Goal: Task Accomplishment & Management: Use online tool/utility

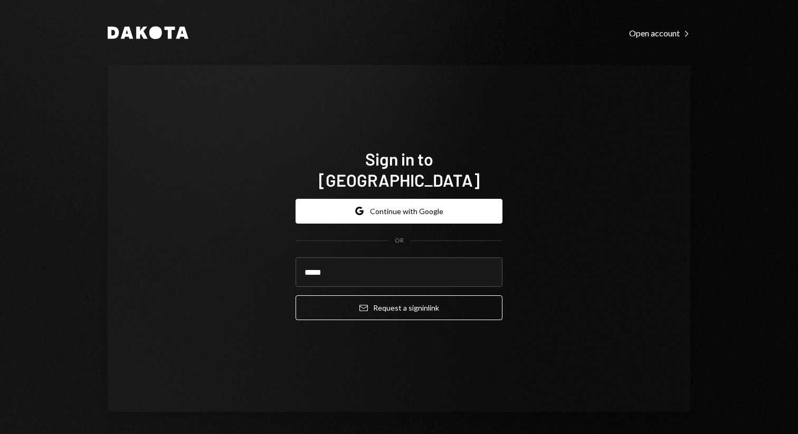
type input "**********"
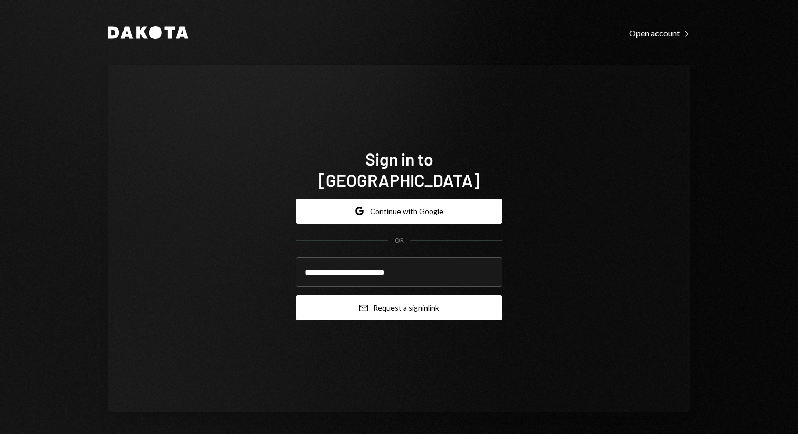
click at [403, 296] on button "Email Request a sign in link" at bounding box center [399, 308] width 207 height 25
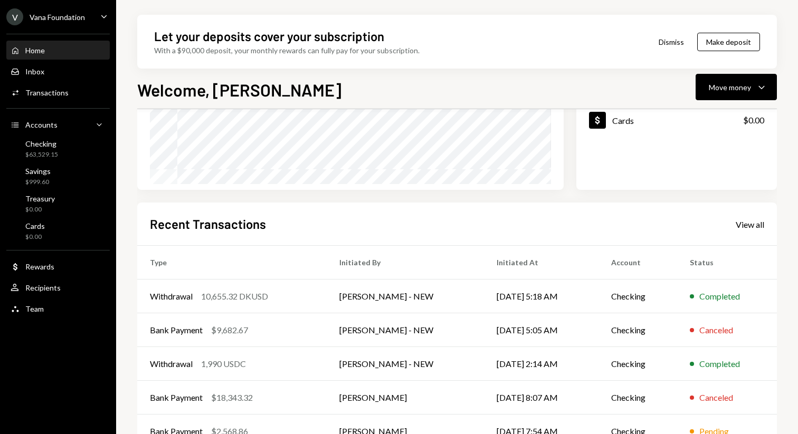
scroll to position [202, 0]
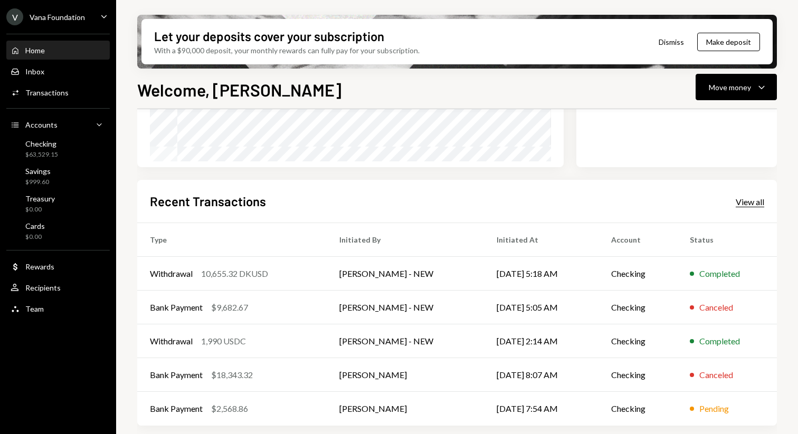
click at [750, 202] on div "View all" at bounding box center [750, 202] width 29 height 11
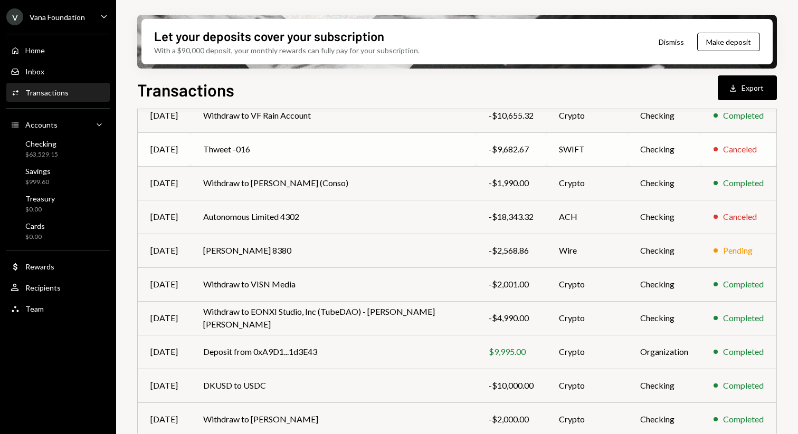
scroll to position [167, 0]
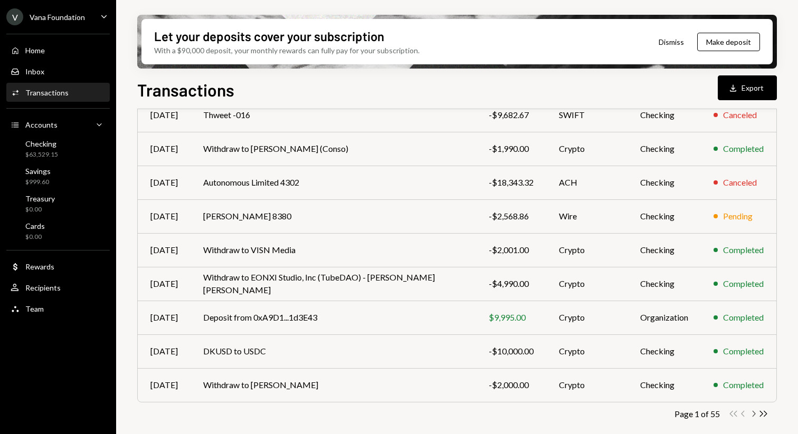
click at [754, 418] on icon "Chevron Right" at bounding box center [754, 414] width 10 height 10
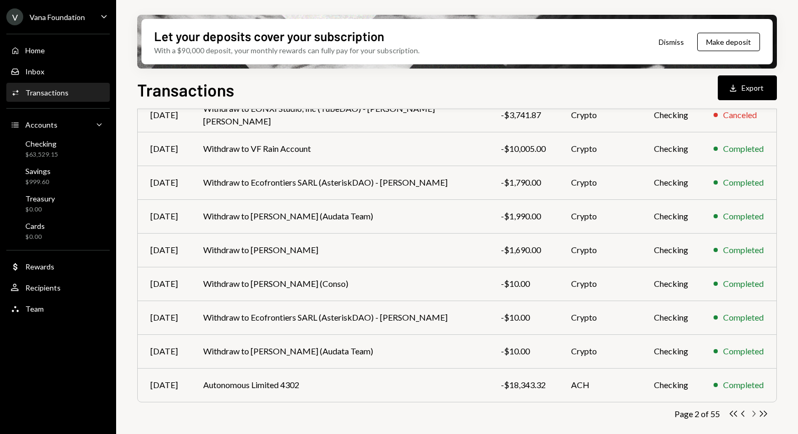
click at [753, 416] on icon "button" at bounding box center [754, 414] width 3 height 6
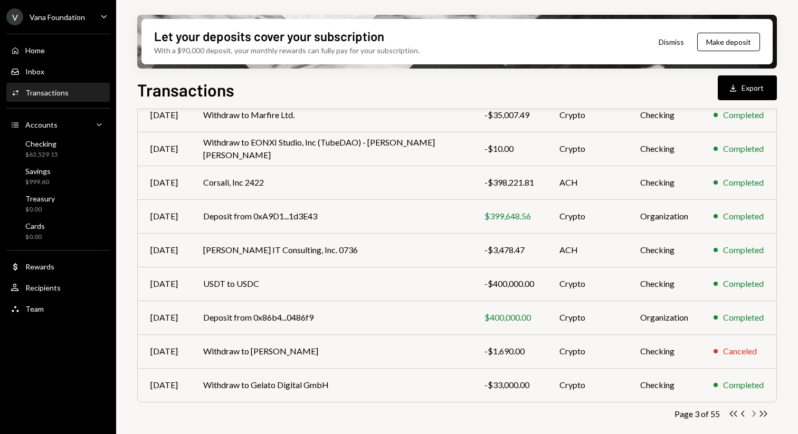
click at [751, 417] on icon "Chevron Right" at bounding box center [754, 414] width 10 height 10
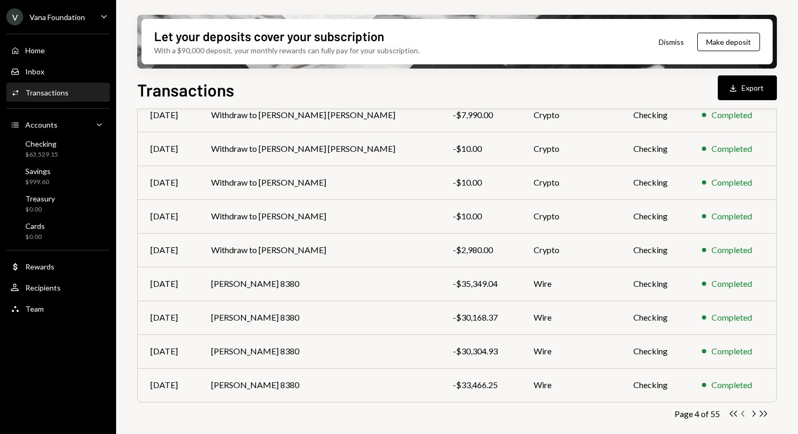
click at [745, 414] on icon "Chevron Left" at bounding box center [744, 414] width 10 height 10
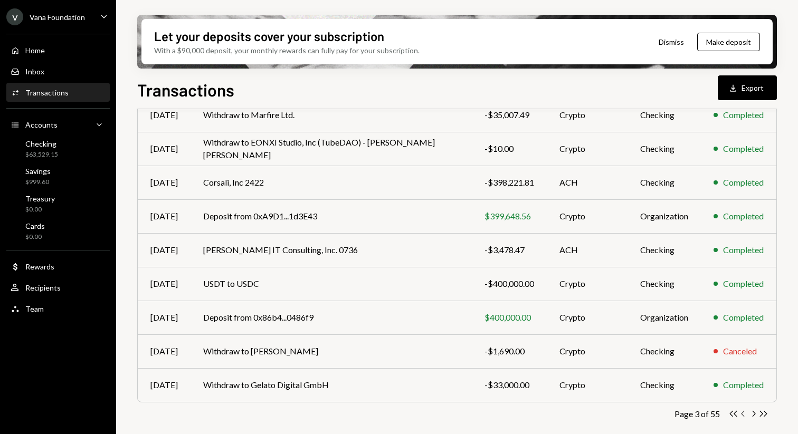
click at [745, 414] on icon "Chevron Left" at bounding box center [744, 414] width 10 height 10
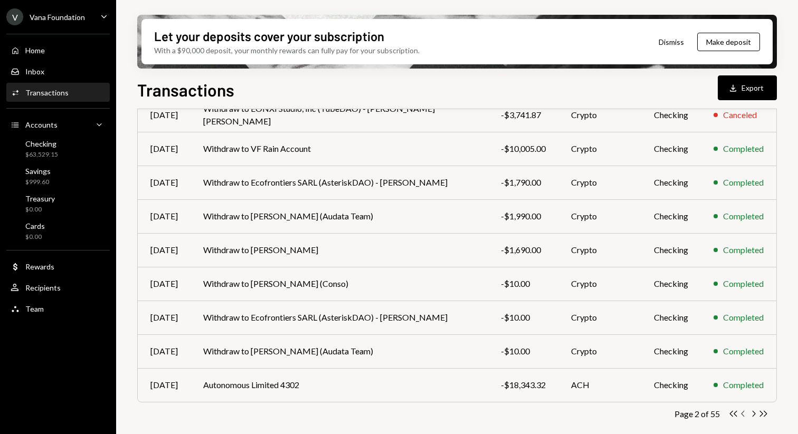
click at [743, 414] on icon "Chevron Left" at bounding box center [744, 414] width 10 height 10
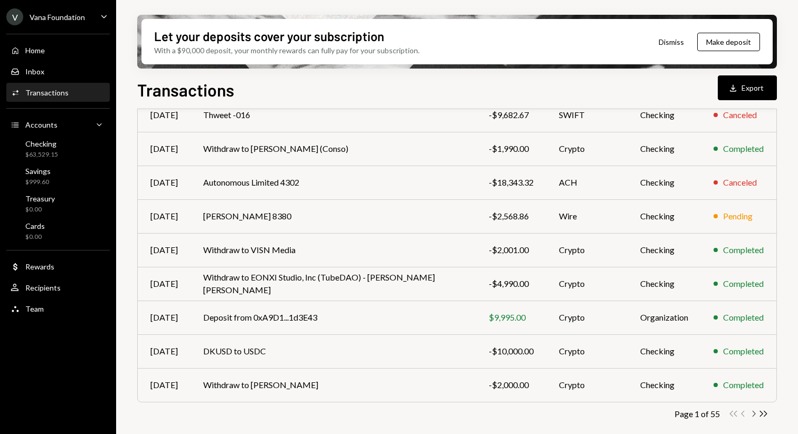
click at [755, 411] on icon "Chevron Right" at bounding box center [754, 414] width 10 height 10
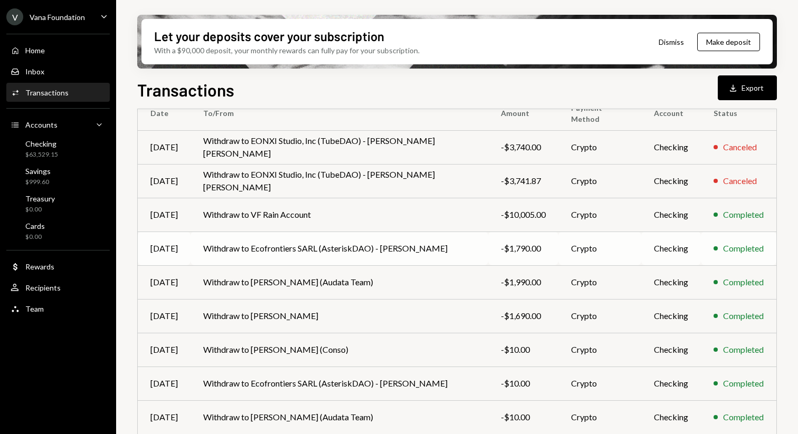
scroll to position [0, 0]
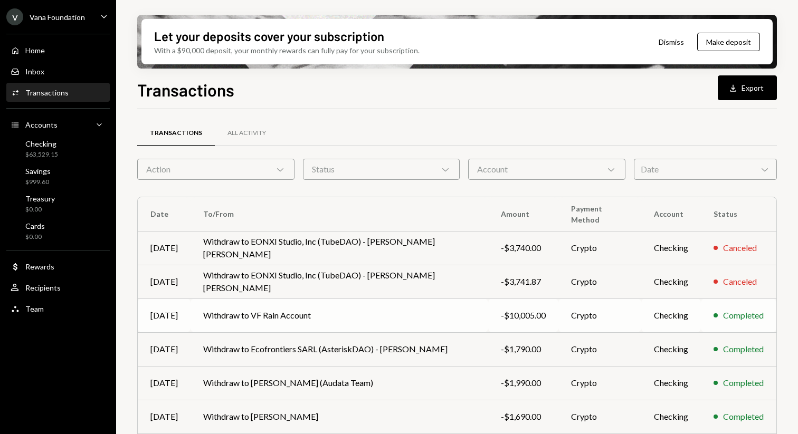
click at [307, 324] on td "Withdraw to VF Rain Account" at bounding box center [340, 316] width 298 height 34
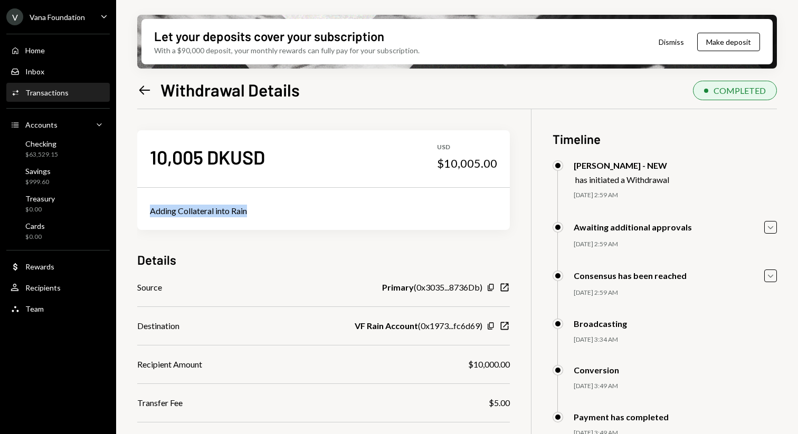
drag, startPoint x: 251, startPoint y: 210, endPoint x: 148, endPoint y: 212, distance: 103.0
click at [148, 212] on div "Adding Collateral into Rain" at bounding box center [323, 211] width 373 height 38
copy div "Adding Collateral into Rain"
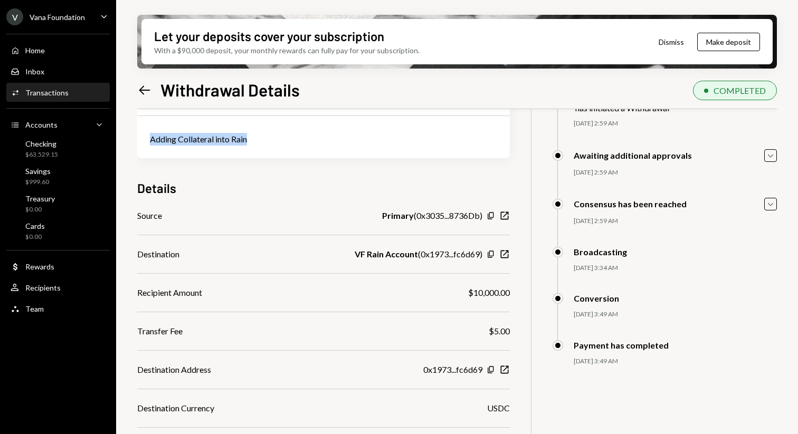
scroll to position [42, 0]
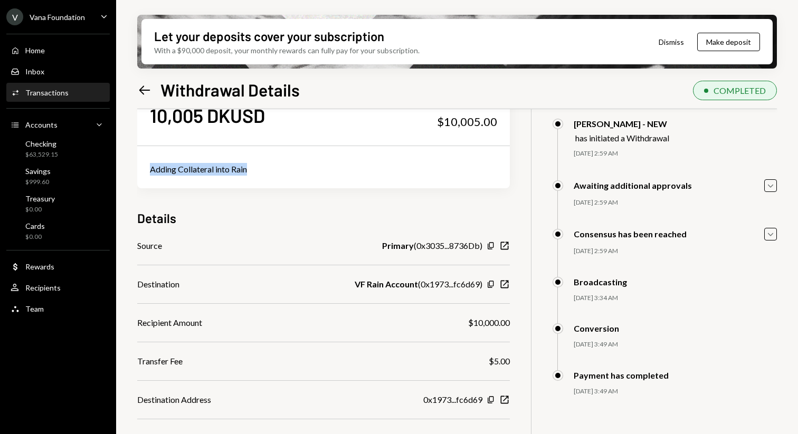
click at [148, 85] on icon "Left Arrow" at bounding box center [144, 90] width 15 height 15
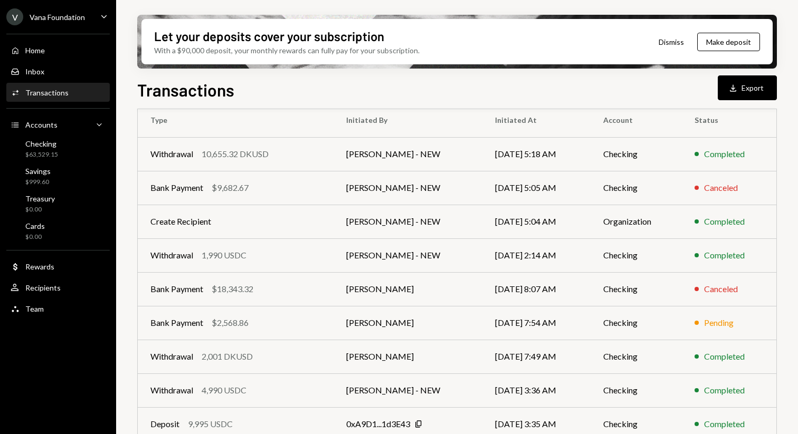
scroll to position [167, 0]
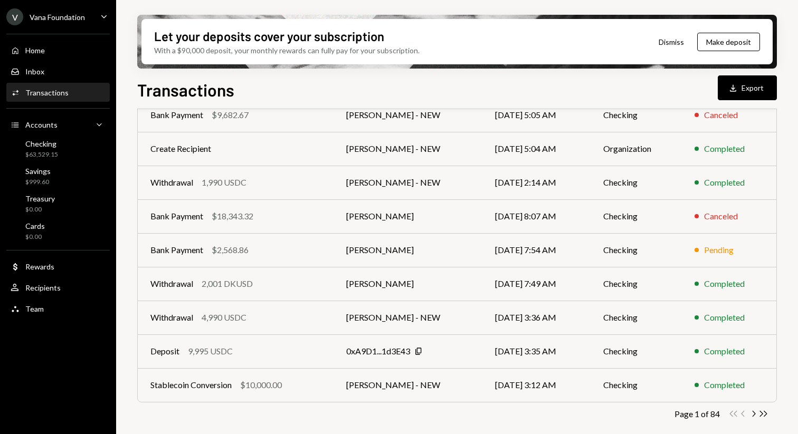
click at [754, 413] on icon "Chevron Right" at bounding box center [754, 414] width 10 height 10
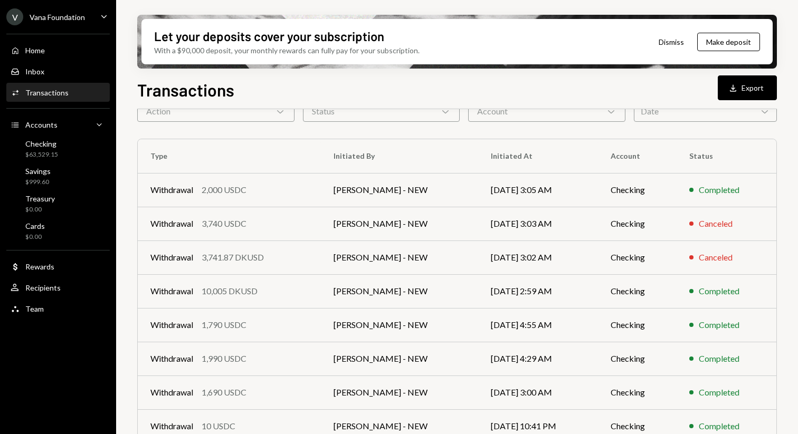
scroll to position [87, 0]
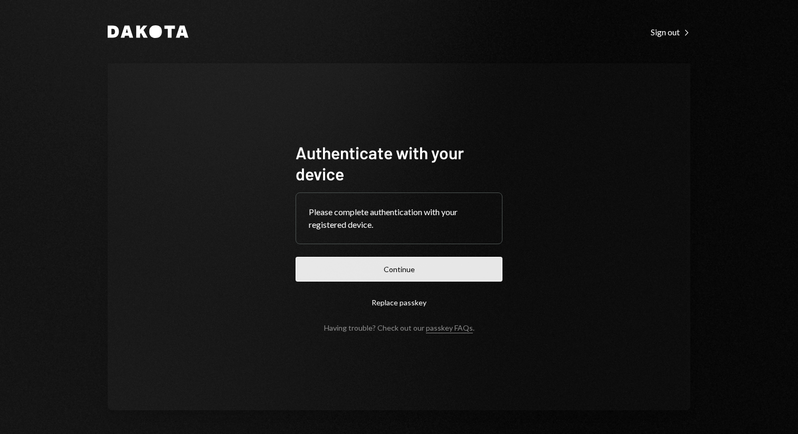
click at [383, 261] on button "Continue" at bounding box center [399, 269] width 207 height 25
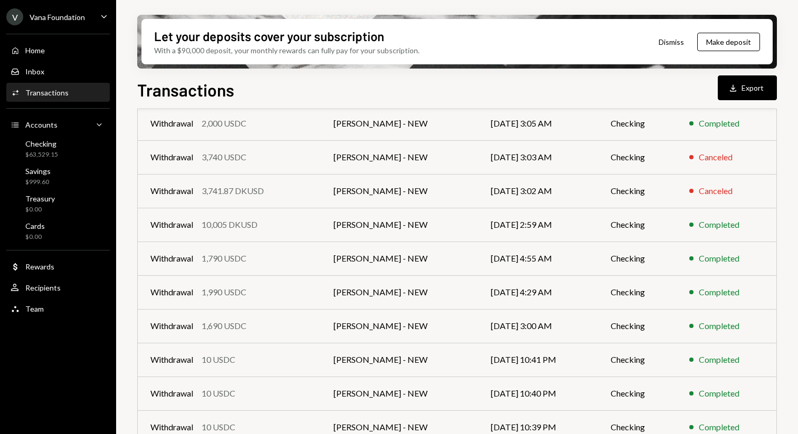
scroll to position [125, 0]
click at [412, 124] on td "[PERSON_NAME] - NEW" at bounding box center [399, 123] width 157 height 34
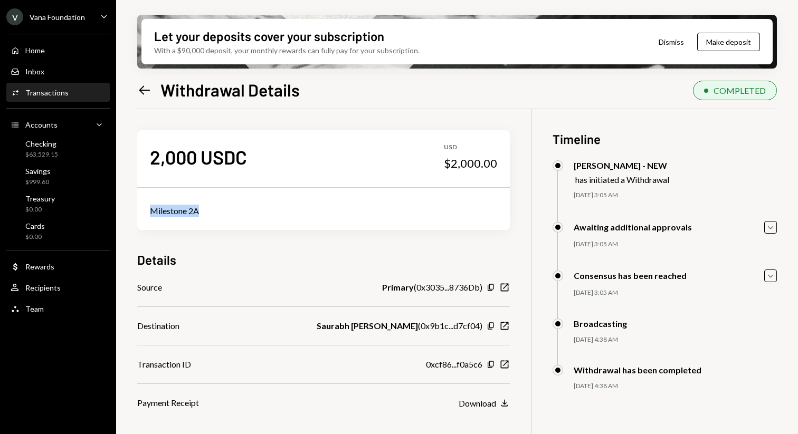
drag, startPoint x: 205, startPoint y: 210, endPoint x: 153, endPoint y: 210, distance: 52.3
click at [153, 210] on div "Milestone 2A" at bounding box center [323, 211] width 347 height 13
copy div "Milestone 2A"
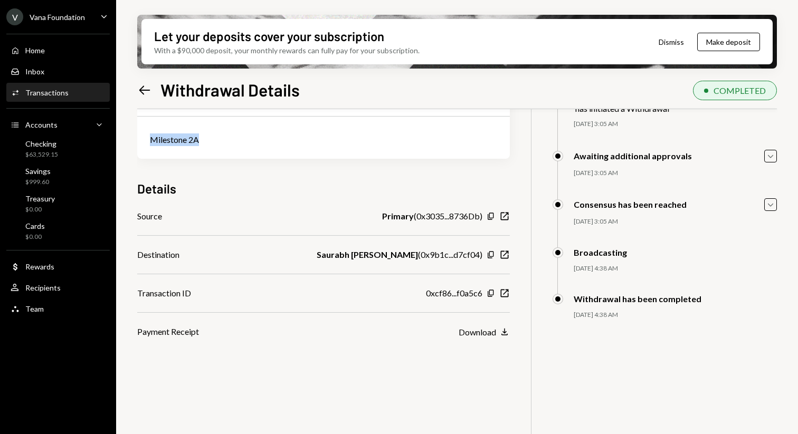
scroll to position [78, 0]
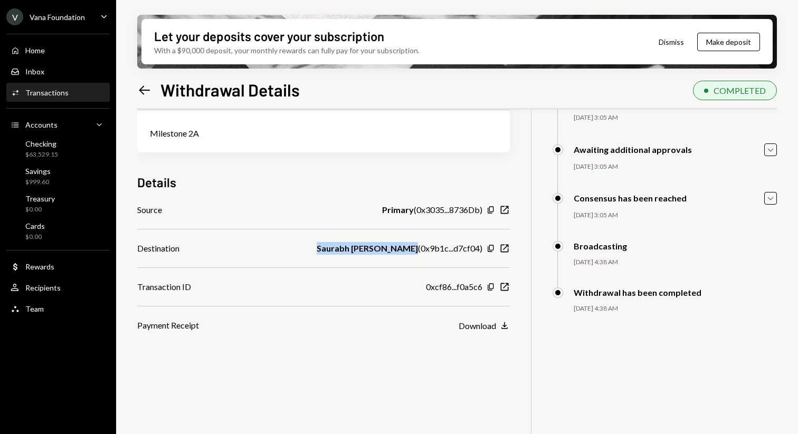
drag, startPoint x: 322, startPoint y: 248, endPoint x: 416, endPoint y: 244, distance: 94.0
click at [416, 244] on div "Destination Saurabh Sanjay Sharma ( 0x9b1c...d7cf04 ) Copy New Window" at bounding box center [323, 248] width 373 height 13
copy b "Saurabh Sanjay Sharma"
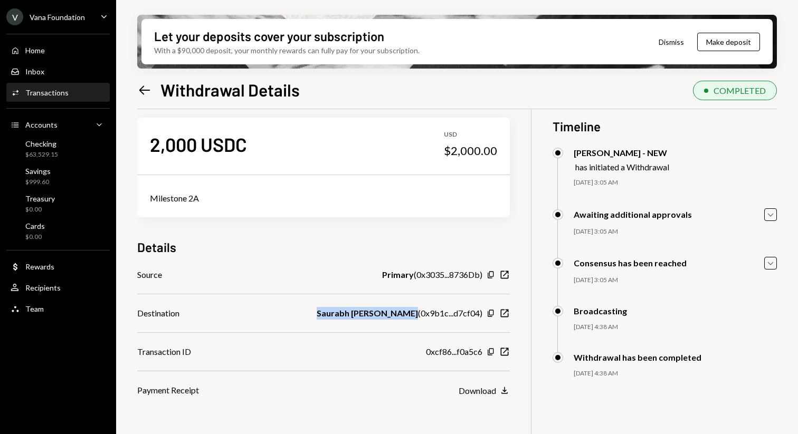
scroll to position [0, 0]
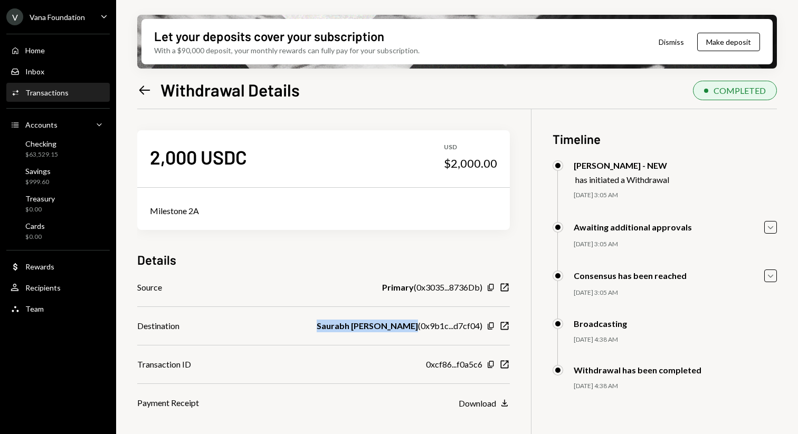
click at [143, 96] on icon "Left Arrow" at bounding box center [144, 90] width 15 height 15
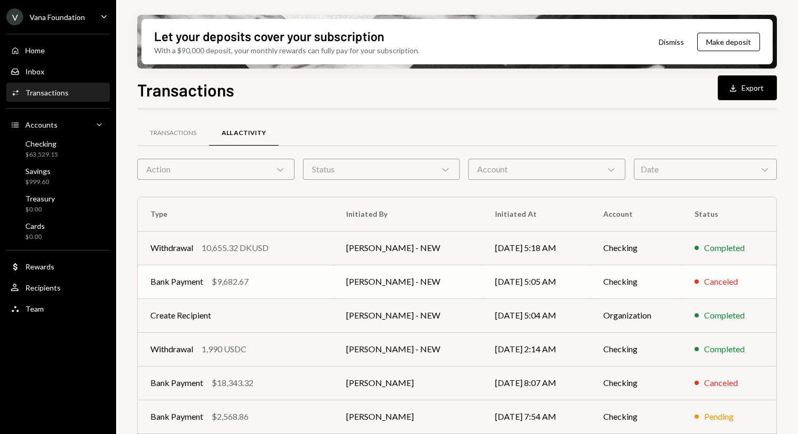
scroll to position [167, 0]
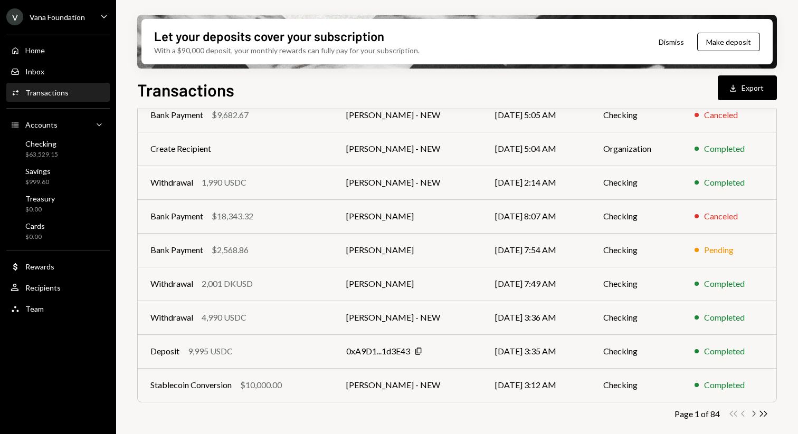
click at [753, 417] on icon "Chevron Right" at bounding box center [754, 414] width 10 height 10
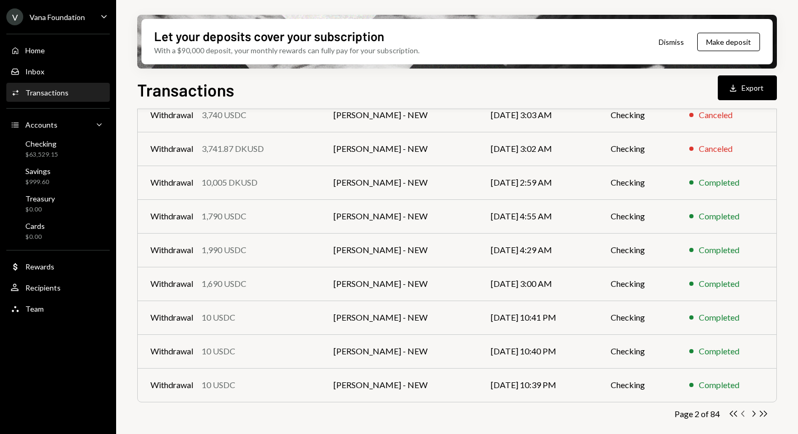
click at [742, 414] on icon "button" at bounding box center [742, 414] width 3 height 6
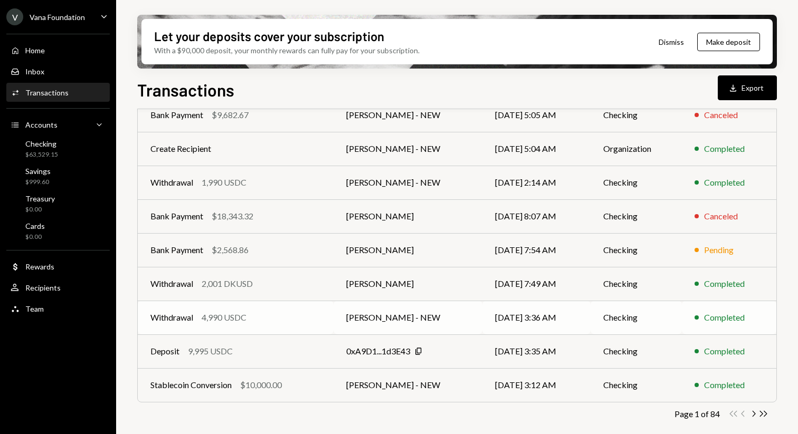
click at [363, 317] on td "[PERSON_NAME] - NEW" at bounding box center [408, 318] width 149 height 34
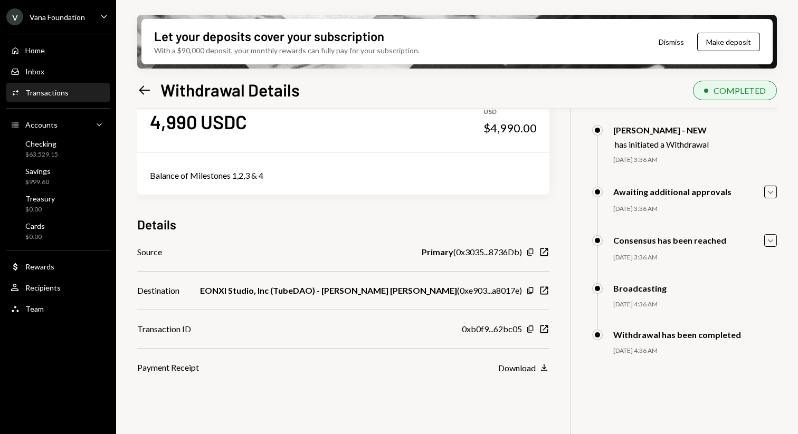
scroll to position [45, 0]
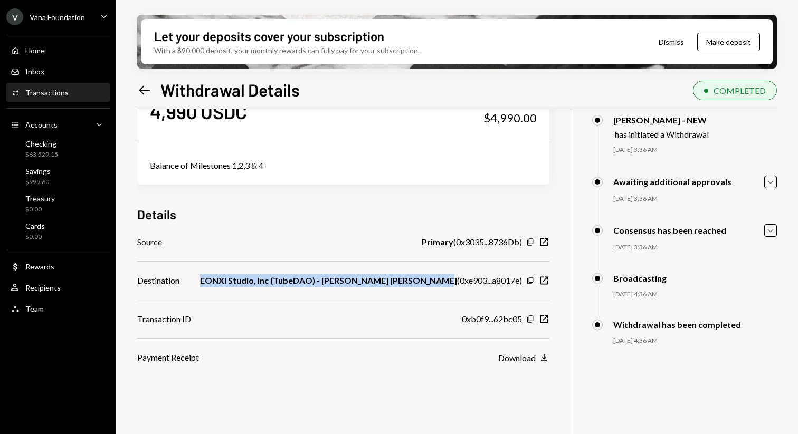
drag, startPoint x: 219, startPoint y: 277, endPoint x: 444, endPoint y: 277, distance: 224.9
click at [444, 277] on div "Destination EONXI Studio, Inc (TubeDAO) - Sherrard Victor Harrington ( 0xe903..…" at bounding box center [343, 281] width 412 height 13
copy b "EONXI Studio, Inc (TubeDAO) - Sherrard Victor Harrington"
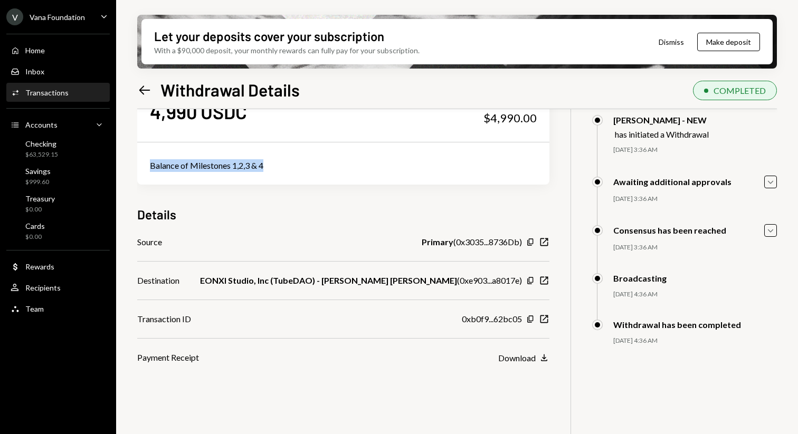
drag, startPoint x: 270, startPoint y: 166, endPoint x: 148, endPoint y: 167, distance: 122.5
click at [148, 167] on div "Balance of Milestones 1,2,3 & 4" at bounding box center [343, 166] width 412 height 38
copy div "Balance of Milestones 1,2,3 & 4"
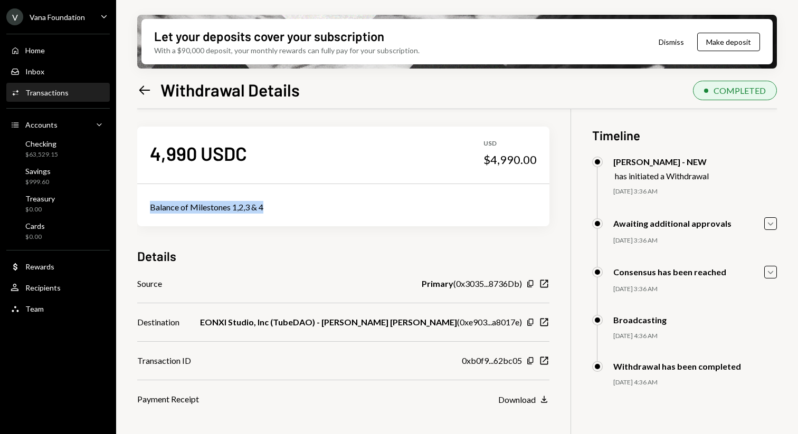
scroll to position [0, 0]
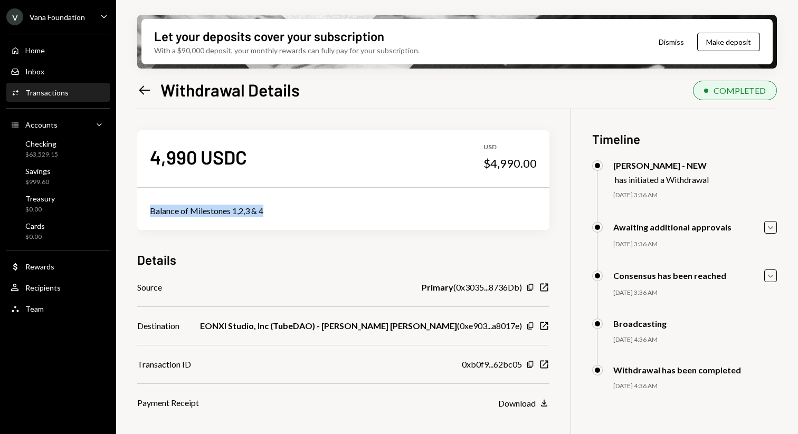
click at [147, 92] on icon "Left Arrow" at bounding box center [144, 90] width 15 height 15
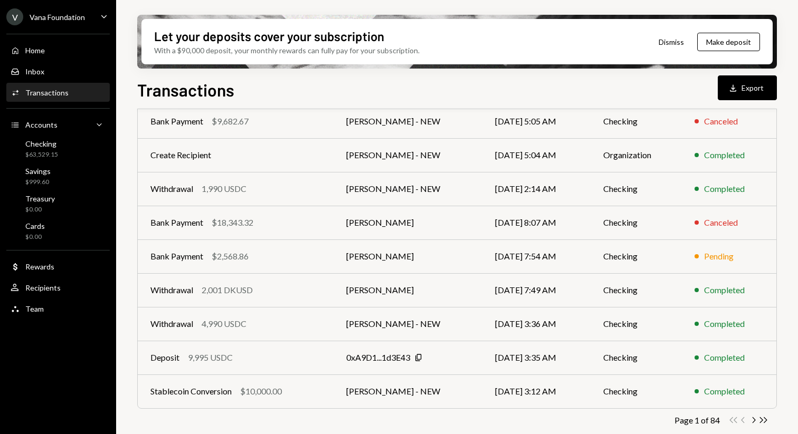
scroll to position [167, 0]
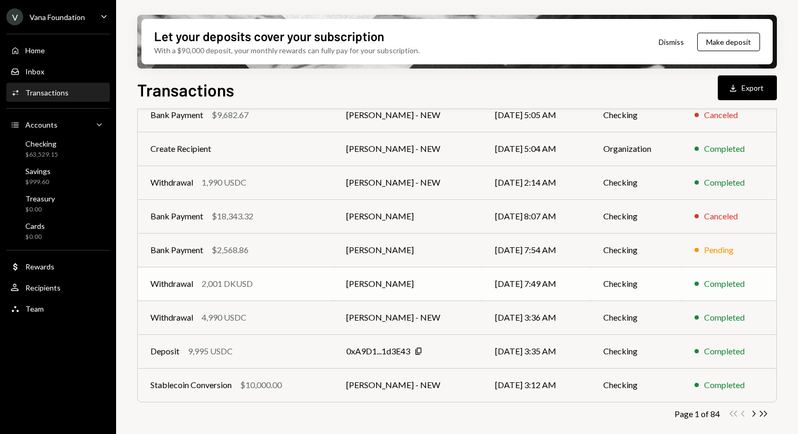
click at [318, 278] on div "Withdrawal 2,001 DKUSD" at bounding box center [235, 284] width 171 height 13
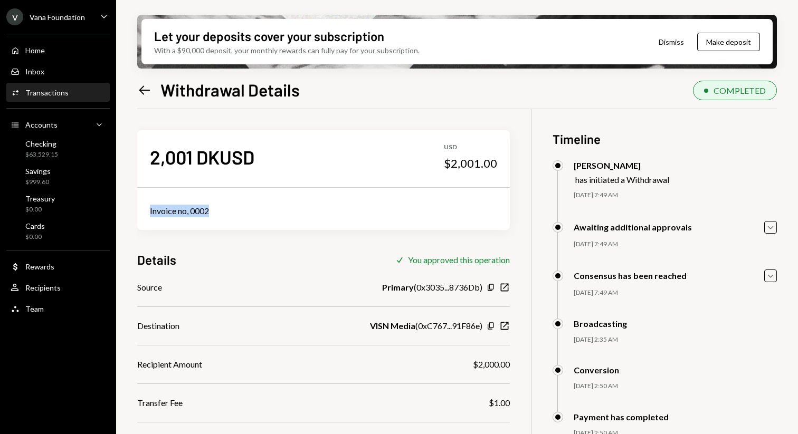
drag, startPoint x: 214, startPoint y: 209, endPoint x: 147, endPoint y: 211, distance: 67.1
click at [147, 211] on div "Invoice no, 0002" at bounding box center [323, 211] width 373 height 38
copy div "Invoice no, 0002"
drag, startPoint x: 360, startPoint y: 324, endPoint x: 410, endPoint y: 324, distance: 50.7
click at [410, 324] on div "Destination VISN Media ( 0xC767...91F86e ) Copy New Window" at bounding box center [323, 326] width 373 height 13
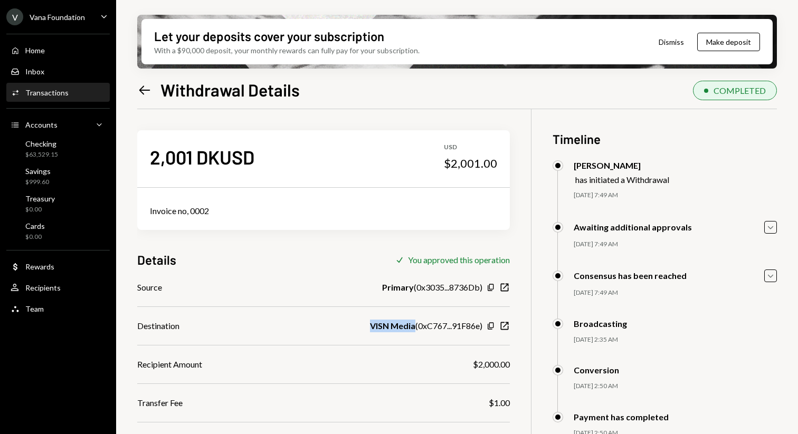
copy b "VISN Media"
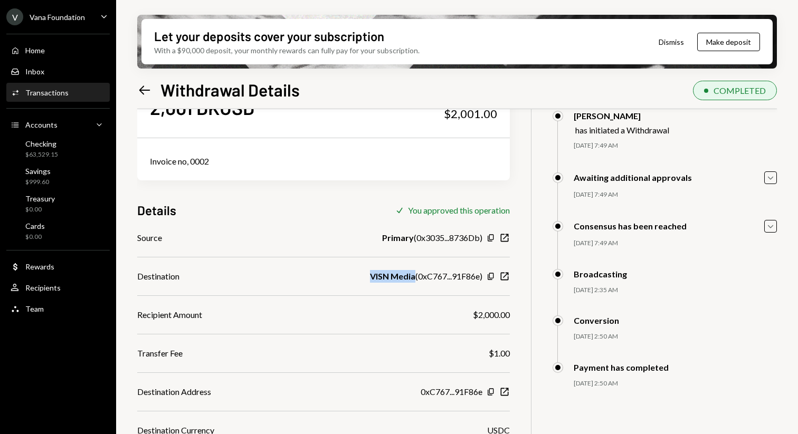
scroll to position [54, 0]
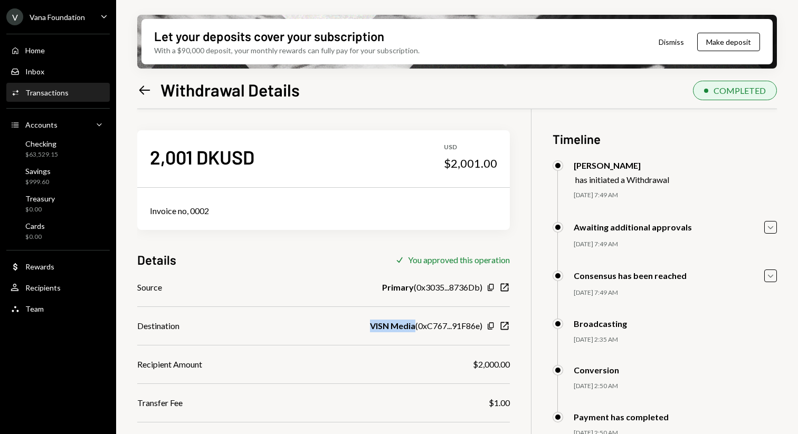
scroll to position [54, 0]
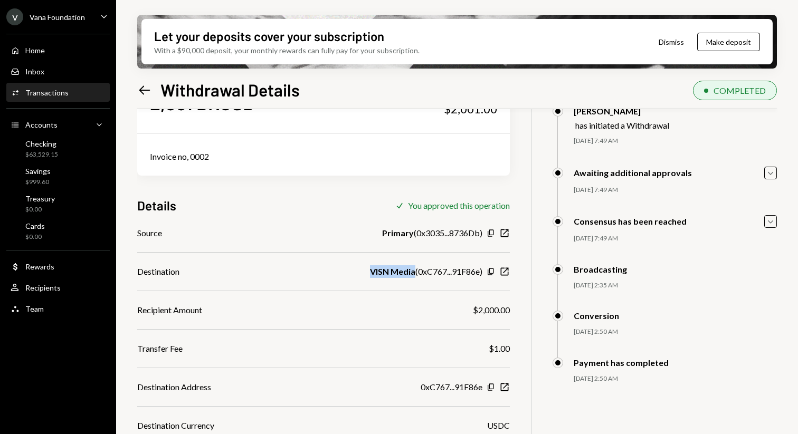
click at [146, 87] on icon "Left Arrow" at bounding box center [144, 90] width 15 height 15
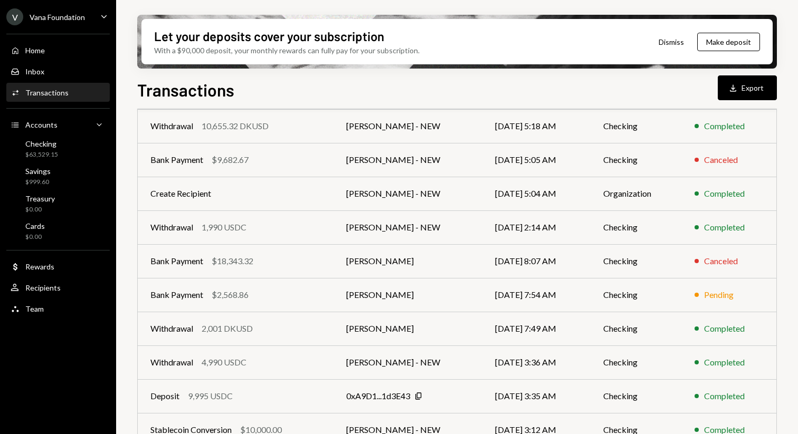
scroll to position [167, 0]
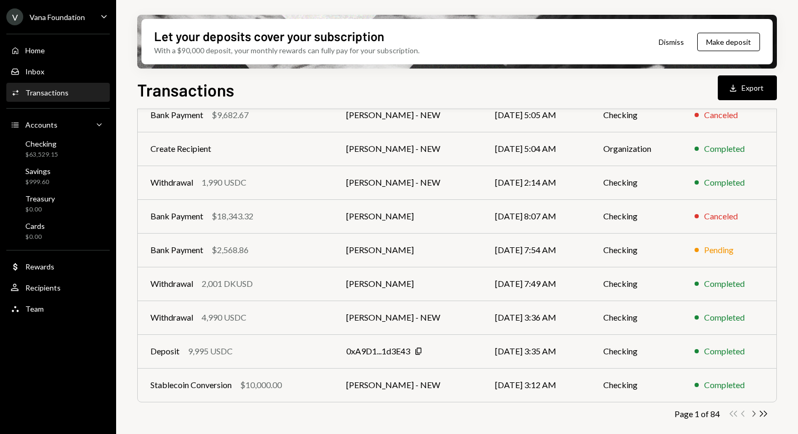
click at [757, 414] on icon "Chevron Right" at bounding box center [754, 414] width 10 height 10
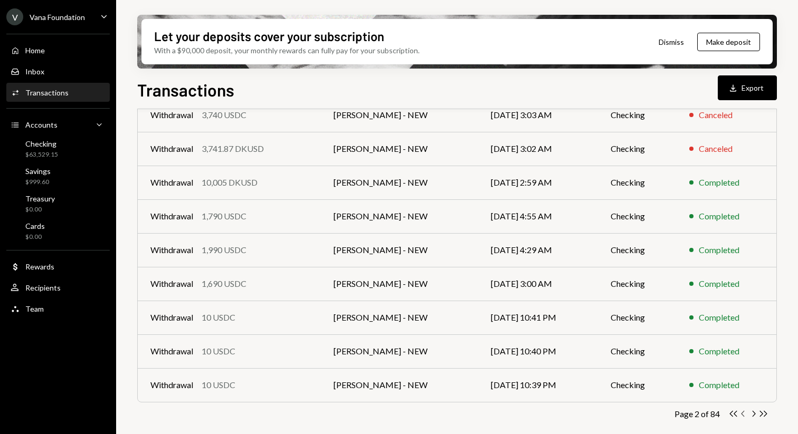
click at [745, 418] on icon "Chevron Left" at bounding box center [744, 414] width 10 height 10
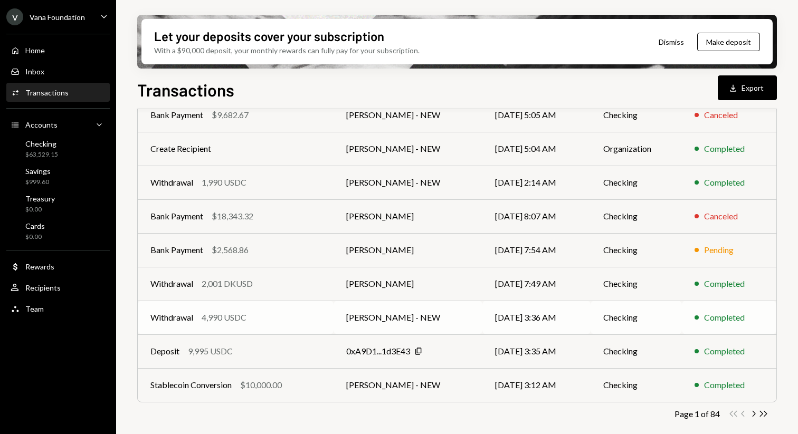
click at [583, 313] on td "08/30/25 3:36 AM" at bounding box center [537, 318] width 108 height 34
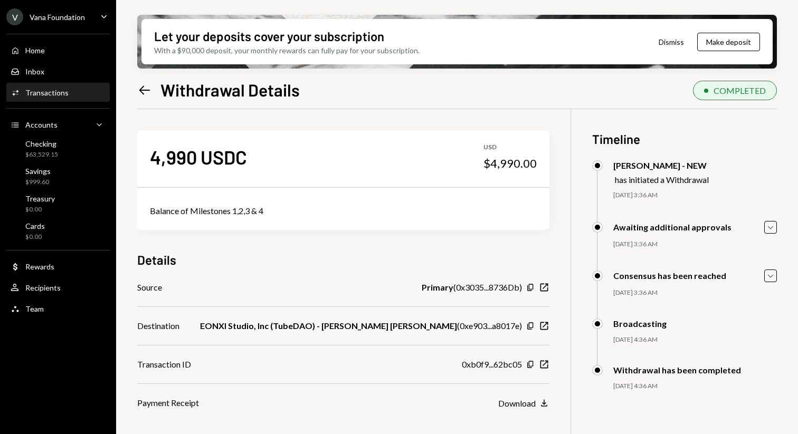
click at [146, 90] on icon at bounding box center [144, 90] width 11 height 9
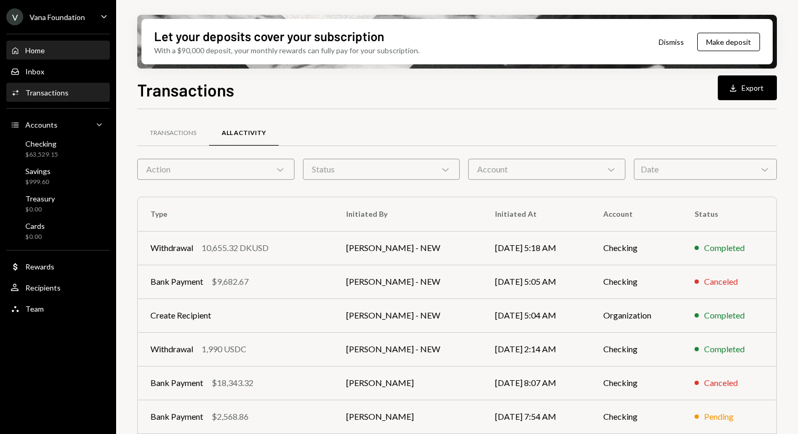
click at [72, 49] on div "Home Home" at bounding box center [58, 51] width 95 height 10
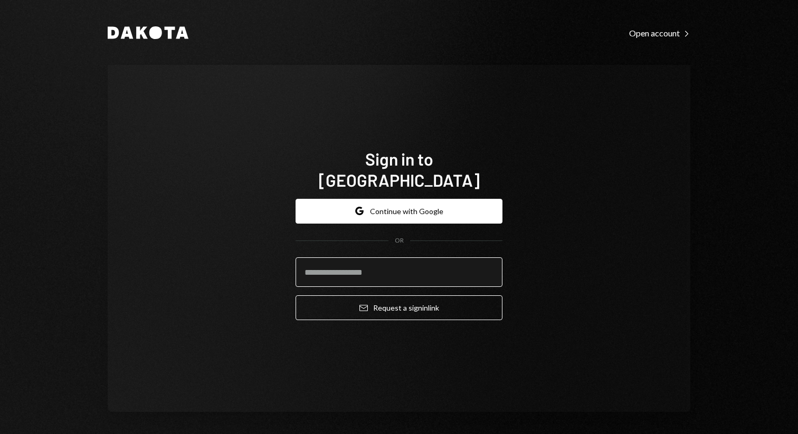
click at [337, 275] on input "email" at bounding box center [399, 273] width 207 height 30
type input "**********"
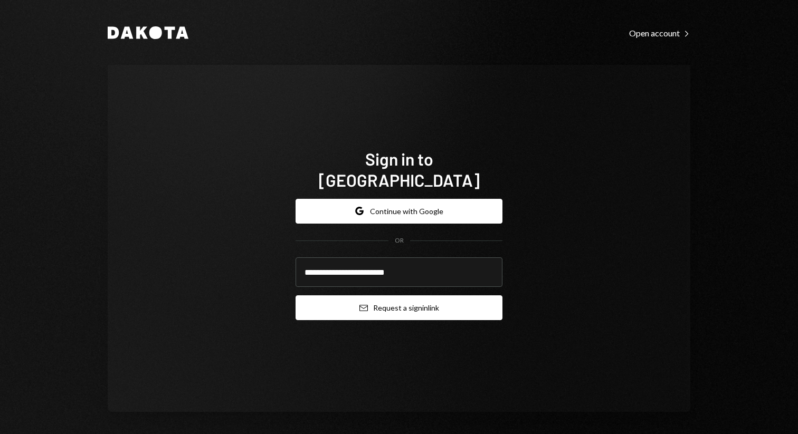
click at [379, 296] on button "Email Request a sign in link" at bounding box center [399, 308] width 207 height 25
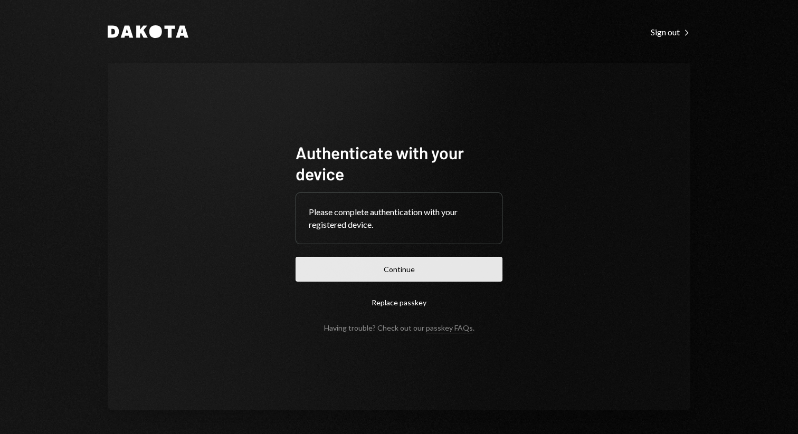
click at [382, 267] on button "Continue" at bounding box center [399, 269] width 207 height 25
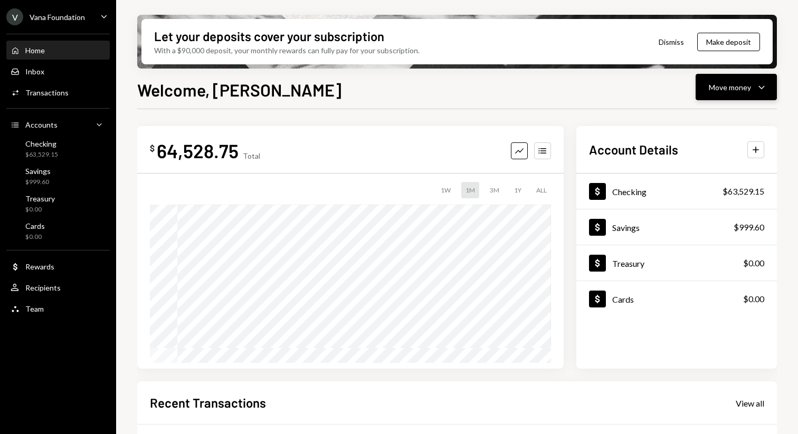
click at [714, 86] on div "Move money" at bounding box center [730, 87] width 42 height 11
click at [726, 118] on div "Send" at bounding box center [727, 119] width 77 height 11
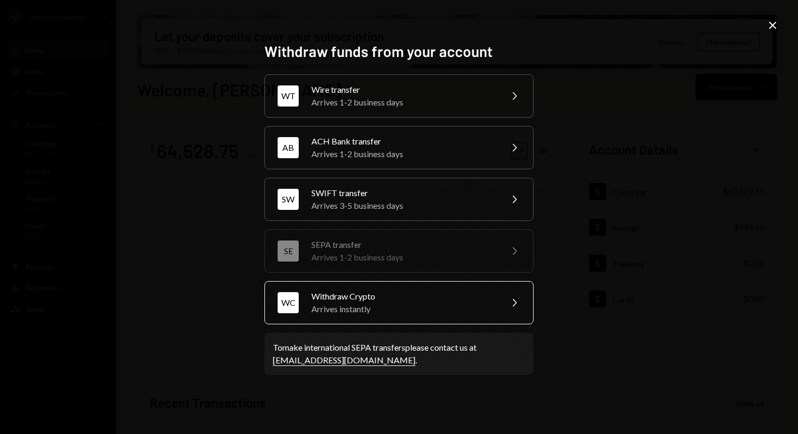
click at [384, 295] on div "Withdraw Crypto" at bounding box center [403, 296] width 184 height 13
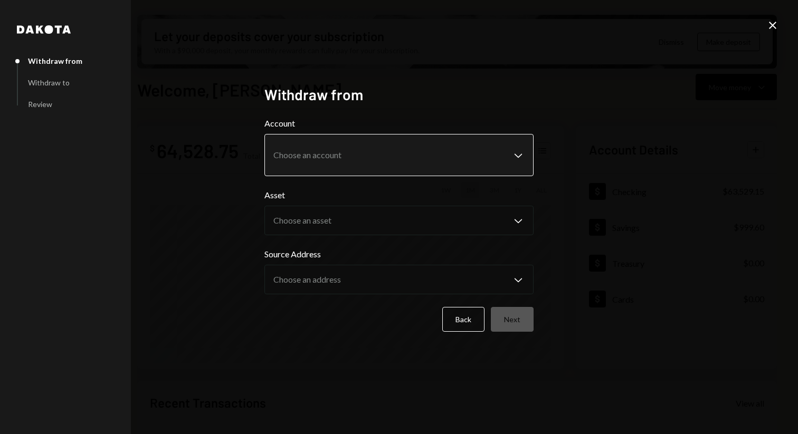
click at [479, 150] on body "V Vana Foundation Caret Down Home Home Inbox Inbox Activities Transactions Acco…" at bounding box center [399, 217] width 798 height 434
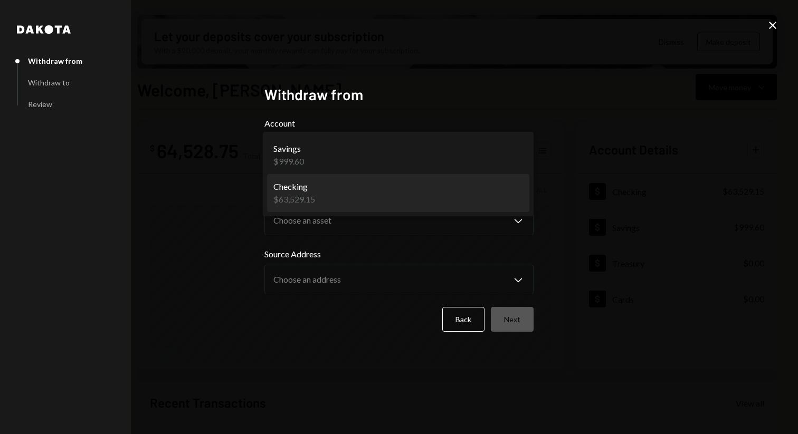
select select "**********"
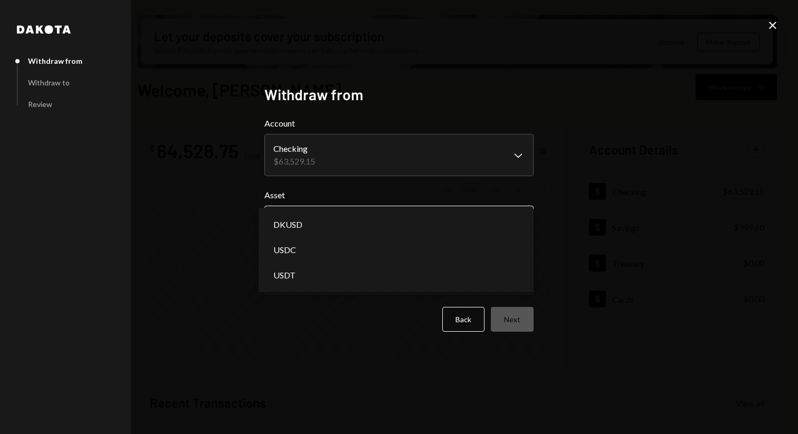
click at [441, 226] on body "V Vana Foundation Caret Down Home Home Inbox Inbox Activities Transactions Acco…" at bounding box center [399, 217] width 798 height 434
select select "*****"
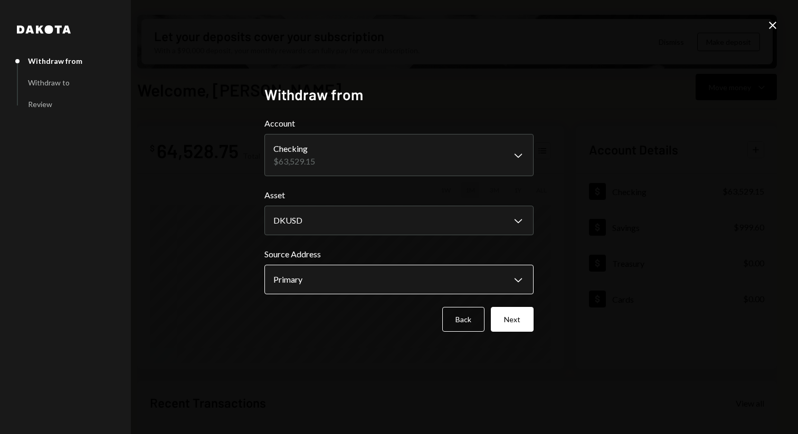
click at [450, 274] on body "V Vana Foundation Caret Down Home Home Inbox Inbox Activities Transactions Acco…" at bounding box center [399, 217] width 798 height 434
click at [512, 305] on form "**********" at bounding box center [398, 224] width 269 height 215
click at [512, 309] on button "Next" at bounding box center [512, 319] width 43 height 25
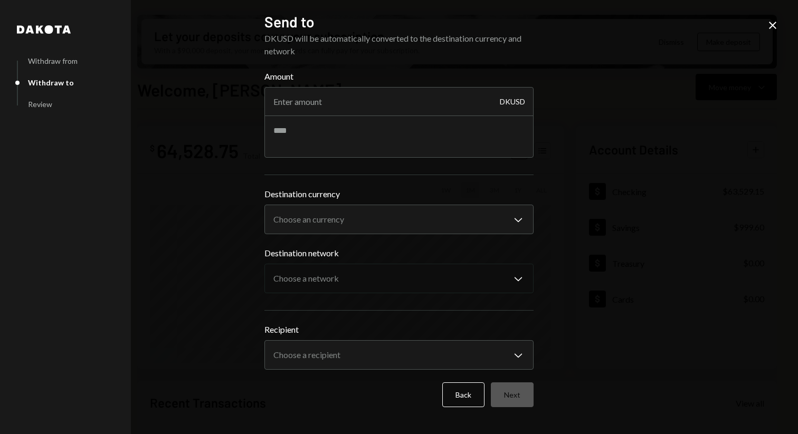
click at [350, 84] on div "Amount DKUSD" at bounding box center [398, 93] width 269 height 46
click at [352, 101] on input "Amount" at bounding box center [398, 102] width 269 height 30
type input "4690"
click at [328, 143] on textarea at bounding box center [398, 137] width 269 height 42
type textarea "*"
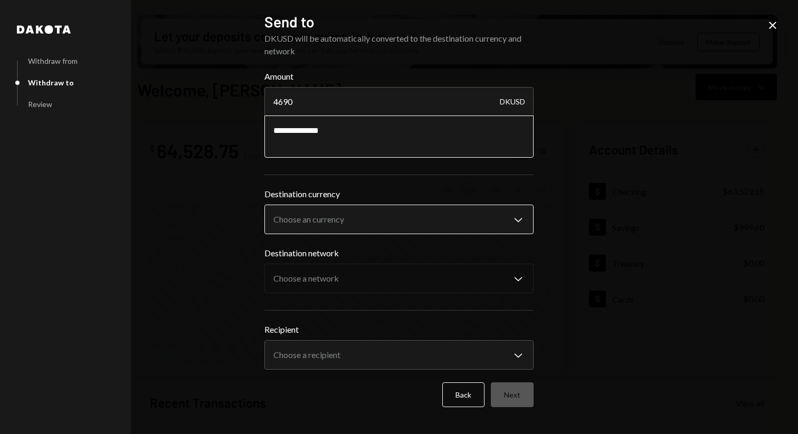
type textarea "**********"
click at [373, 221] on body "V Vana Foundation Caret Down Home Home Inbox Inbox Activities Transactions Acco…" at bounding box center [399, 217] width 798 height 434
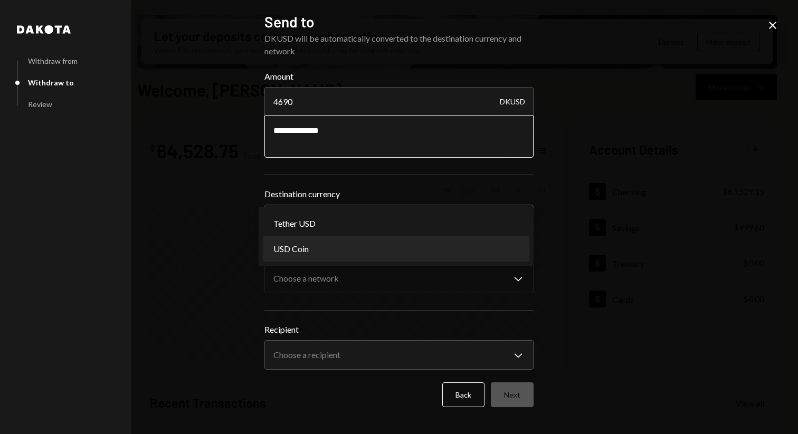
select select "****"
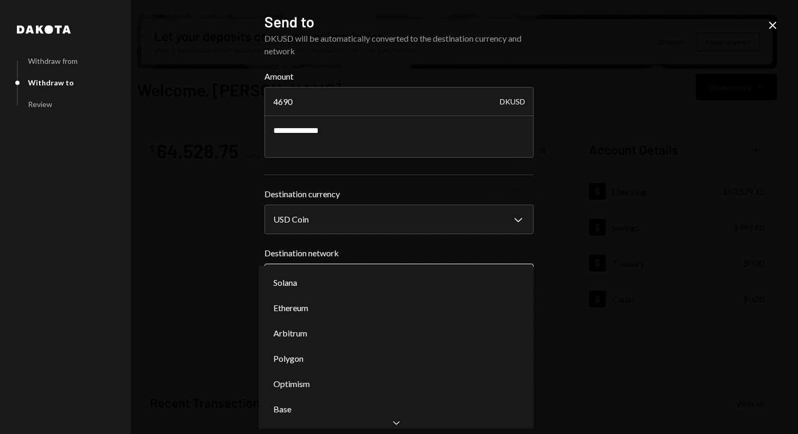
click at [371, 276] on body "V Vana Foundation Caret Down Home Home Inbox Inbox Activities Transactions Acco…" at bounding box center [399, 217] width 798 height 434
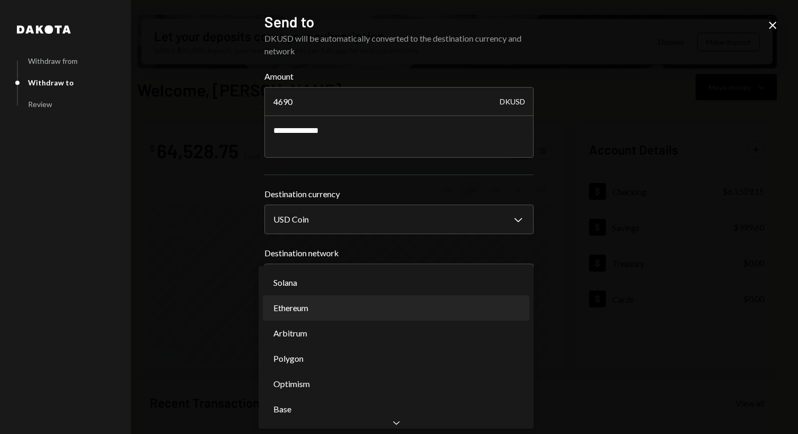
select select "**********"
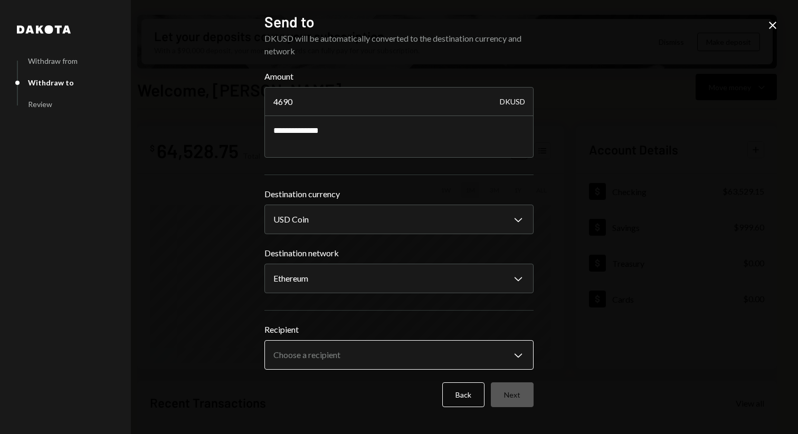
click at [372, 355] on body "V Vana Foundation Caret Down Home Home Inbox Inbox Activities Transactions Acco…" at bounding box center [399, 217] width 798 height 434
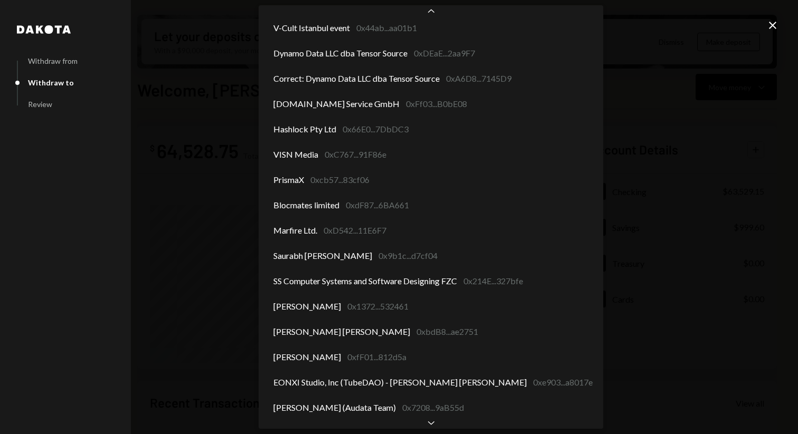
scroll to position [966, 0]
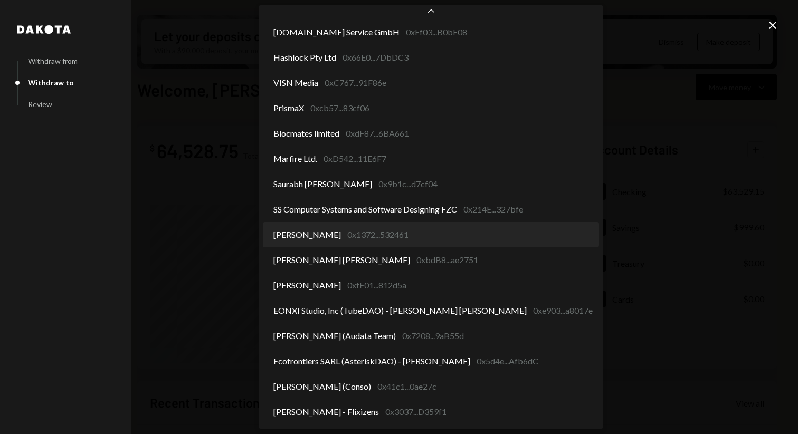
select select "**********"
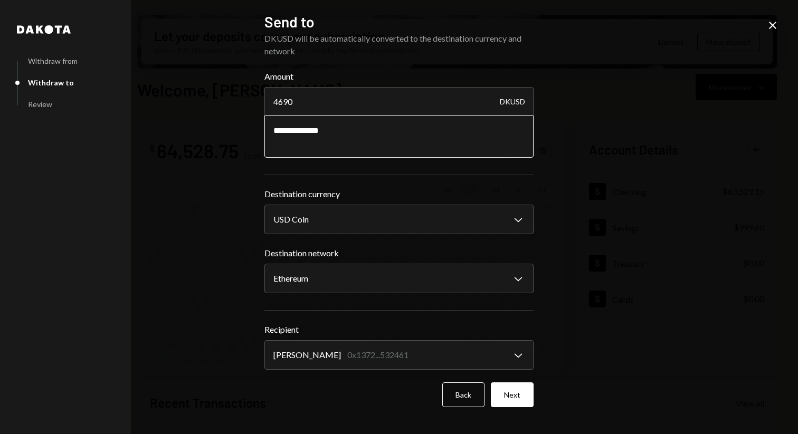
click at [352, 133] on textarea "**********" at bounding box center [398, 137] width 269 height 42
type textarea "**********"
click at [519, 404] on button "Next" at bounding box center [512, 395] width 43 height 25
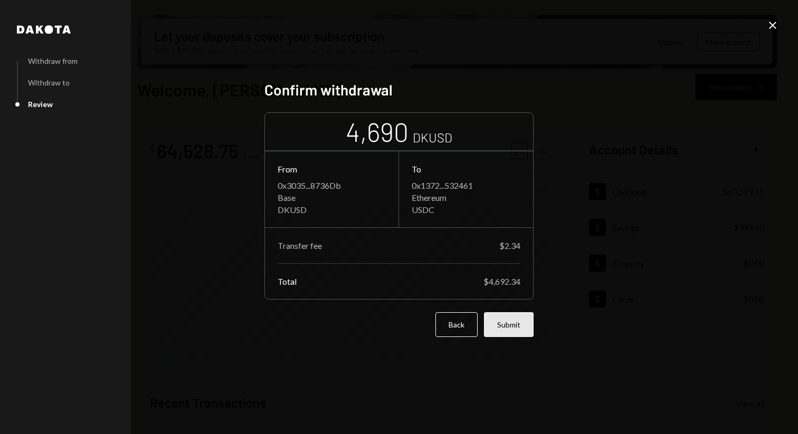
click at [510, 318] on button "Submit" at bounding box center [509, 325] width 50 height 25
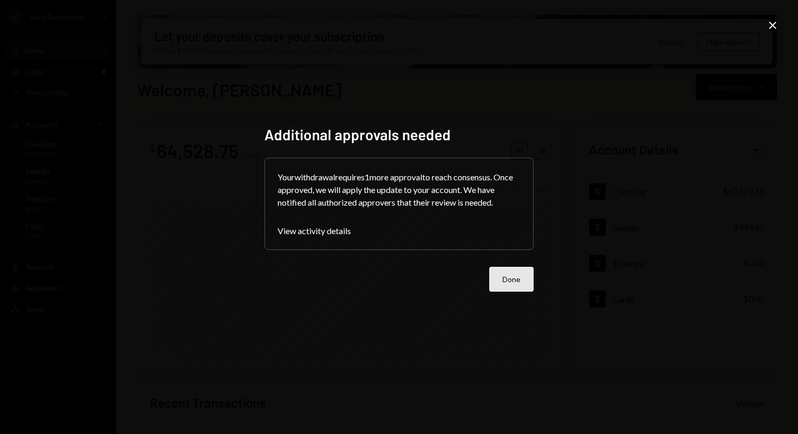
click at [506, 285] on button "Done" at bounding box center [511, 279] width 44 height 25
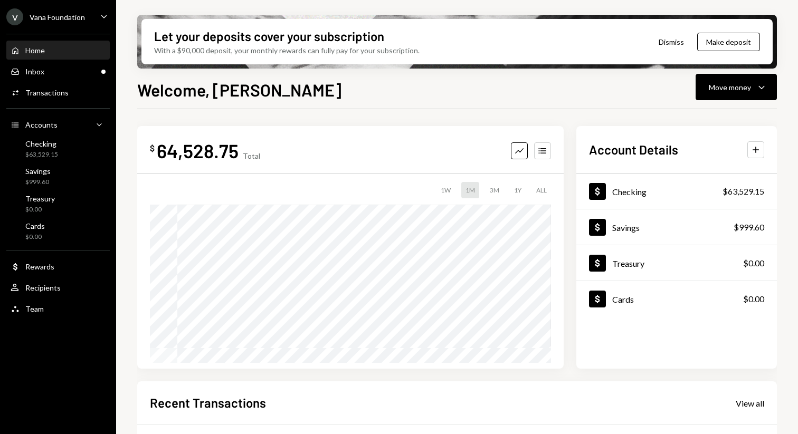
click at [423, 106] on div "Welcome, Mattana Move money Caret Down $ 64,528.75 Total Graph Accounts 1W 1M 3…" at bounding box center [457, 287] width 640 height 420
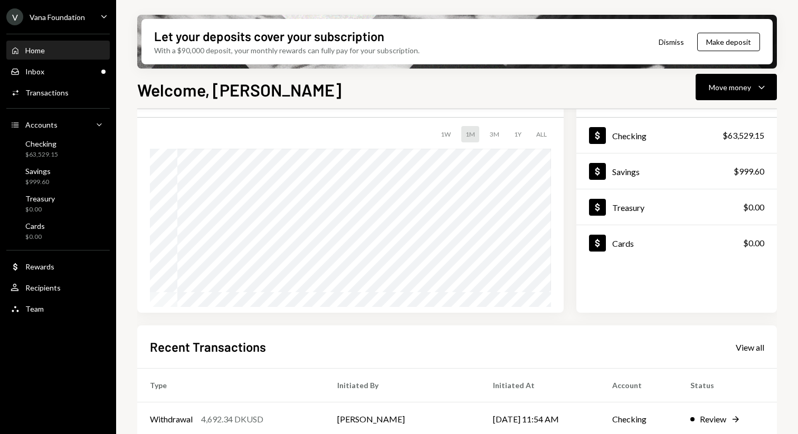
scroll to position [25, 0]
